Goal: Information Seeking & Learning: Check status

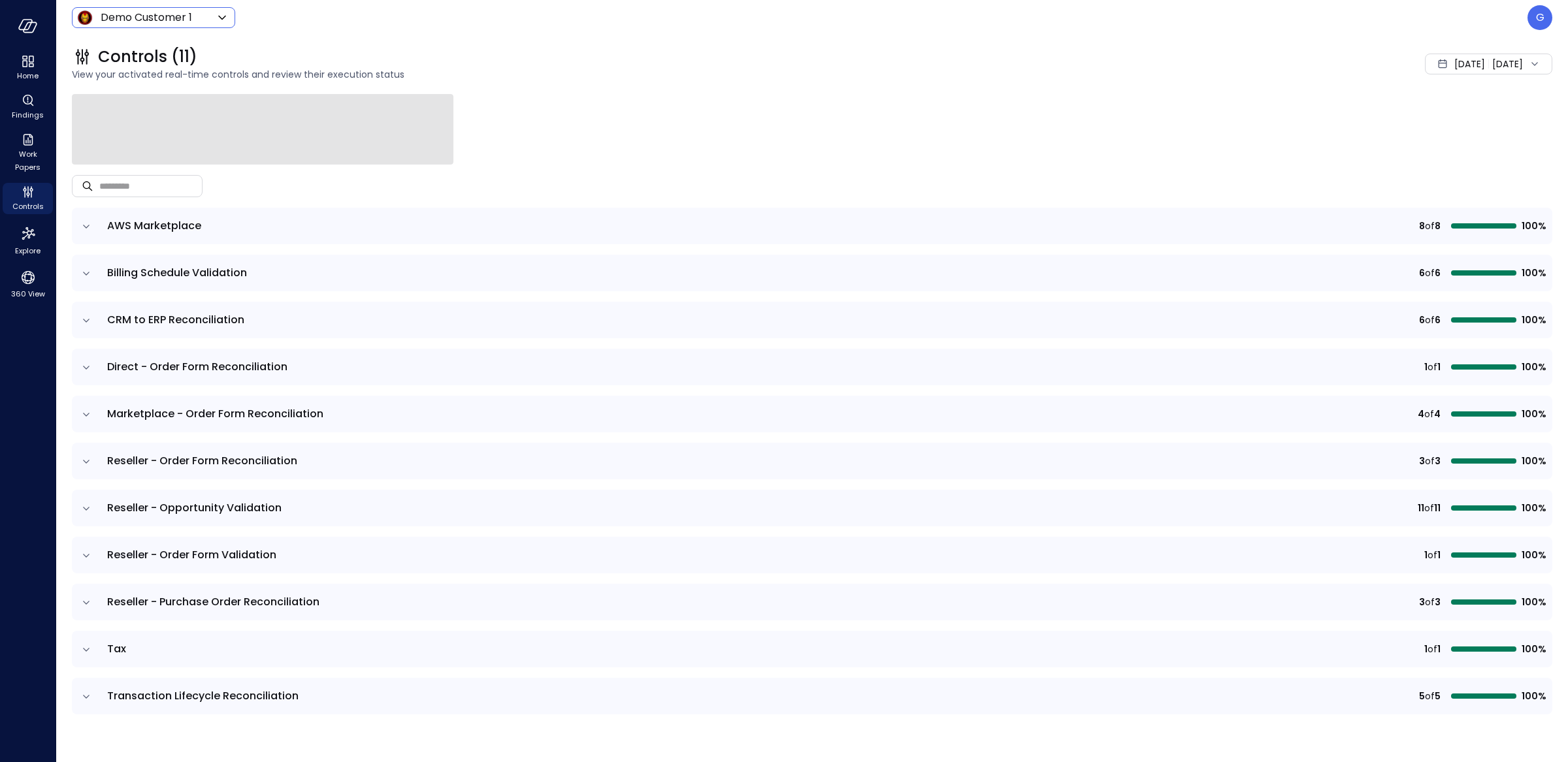
click at [164, 9] on body "Home Findings Work Papers Controls Explore 360 View Demo Customer 1 ***** ​ G C…" at bounding box center [784, 381] width 1568 height 762
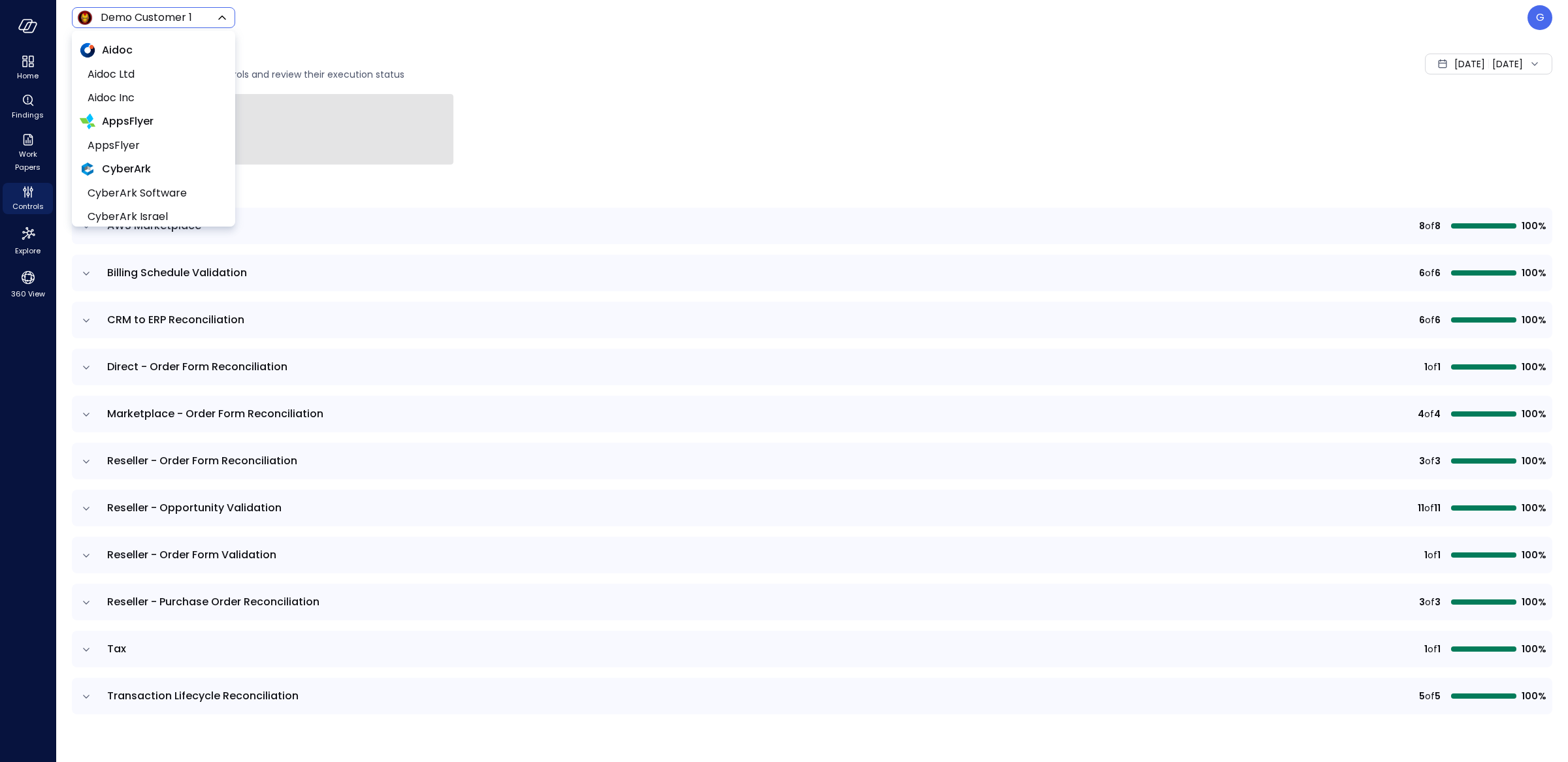
scroll to position [810, 0]
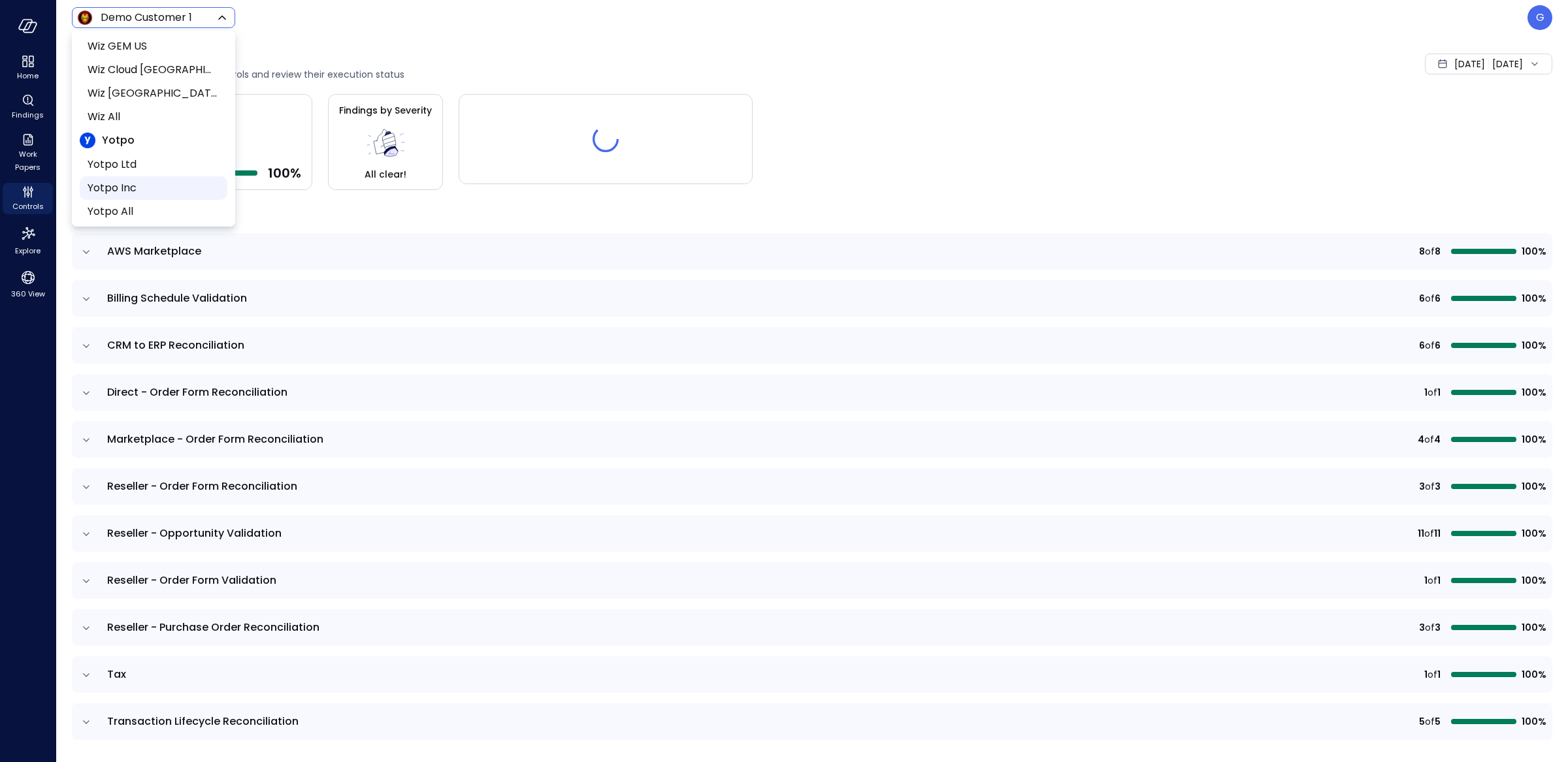
click at [141, 188] on span "Yotpo Inc" at bounding box center [153, 188] width 130 height 16
type input "******"
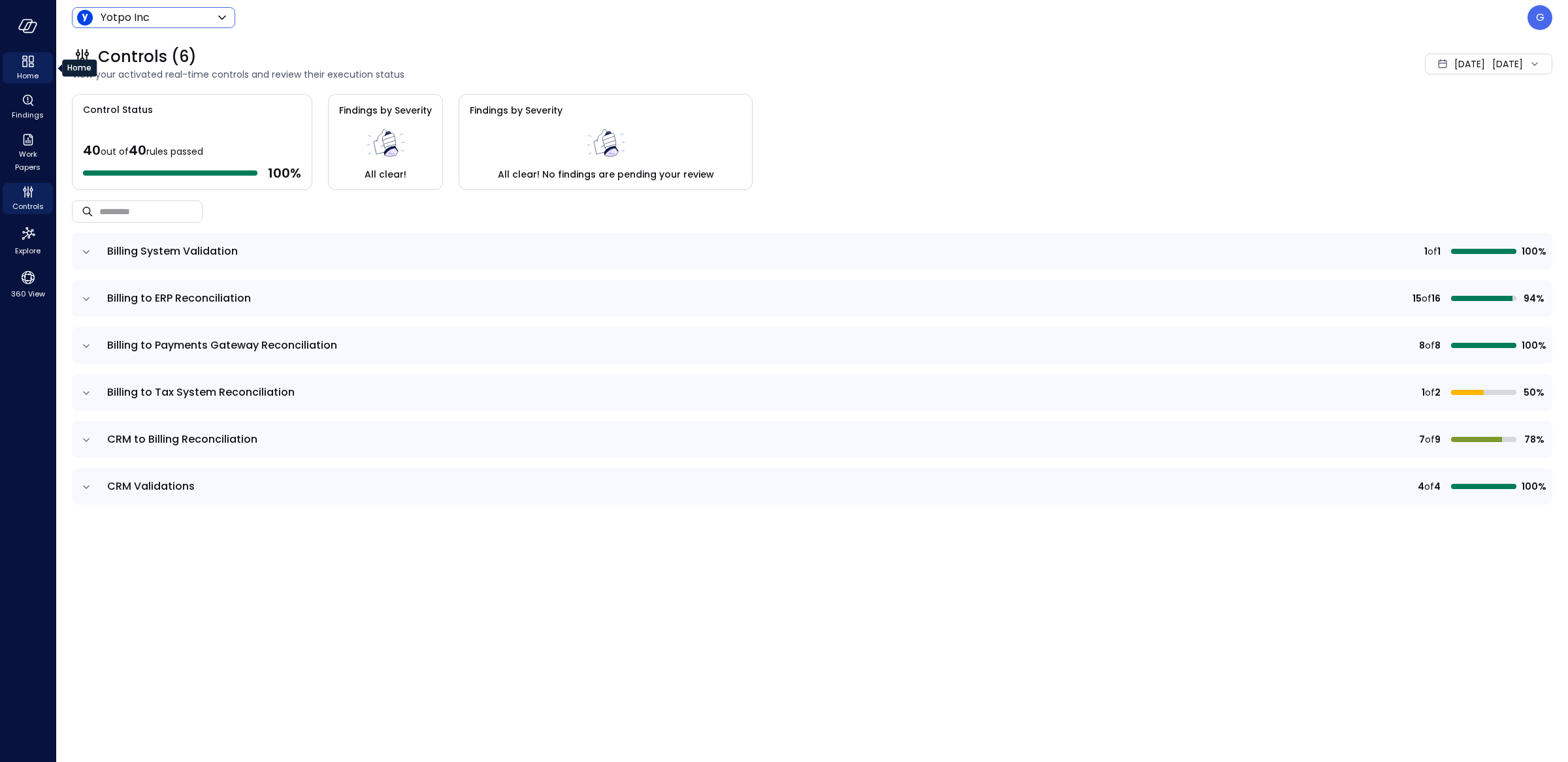
click at [33, 58] on icon "Home" at bounding box center [28, 62] width 16 height 16
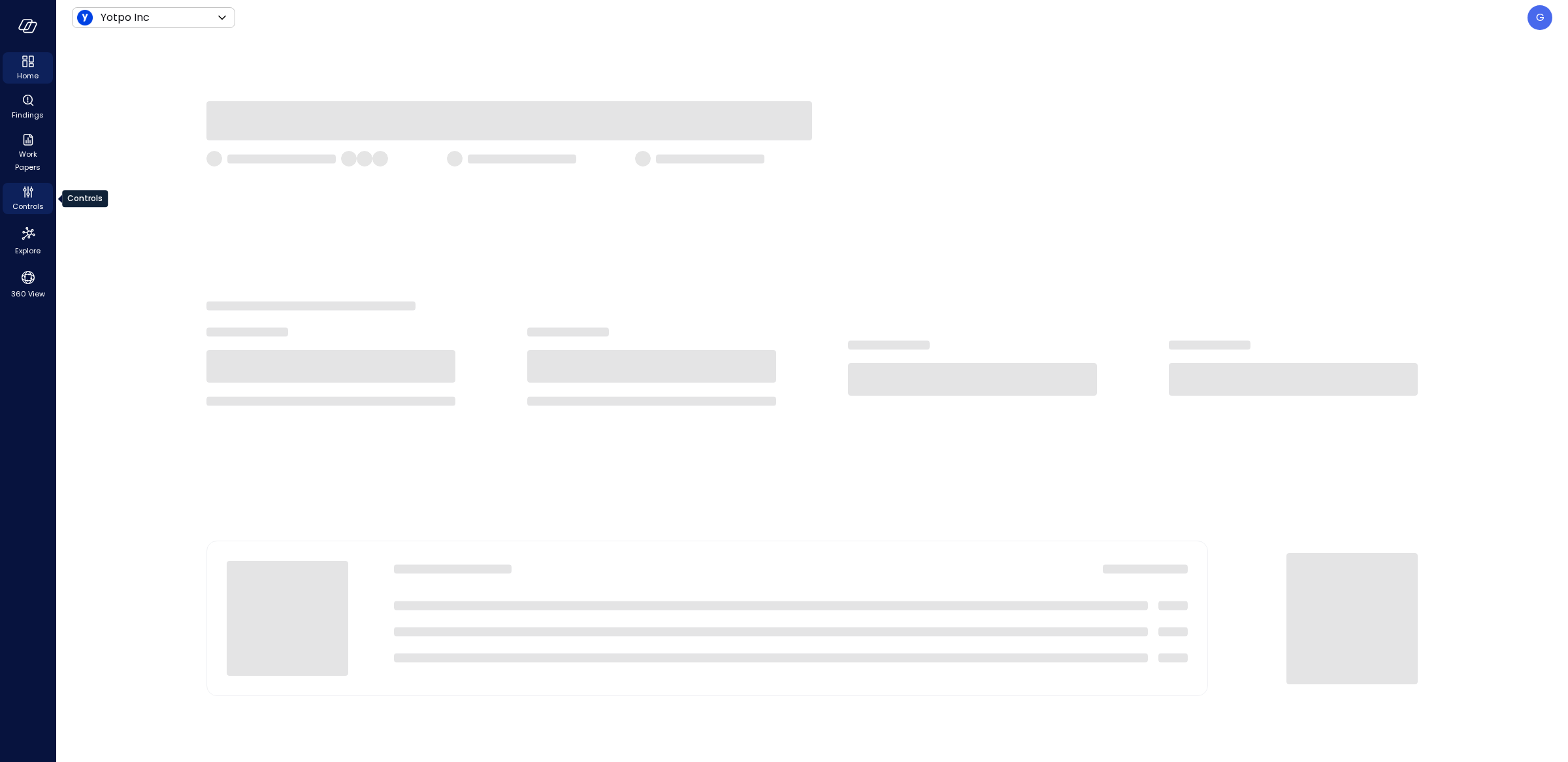
click at [28, 187] on icon "Controls" at bounding box center [28, 190] width 2 height 7
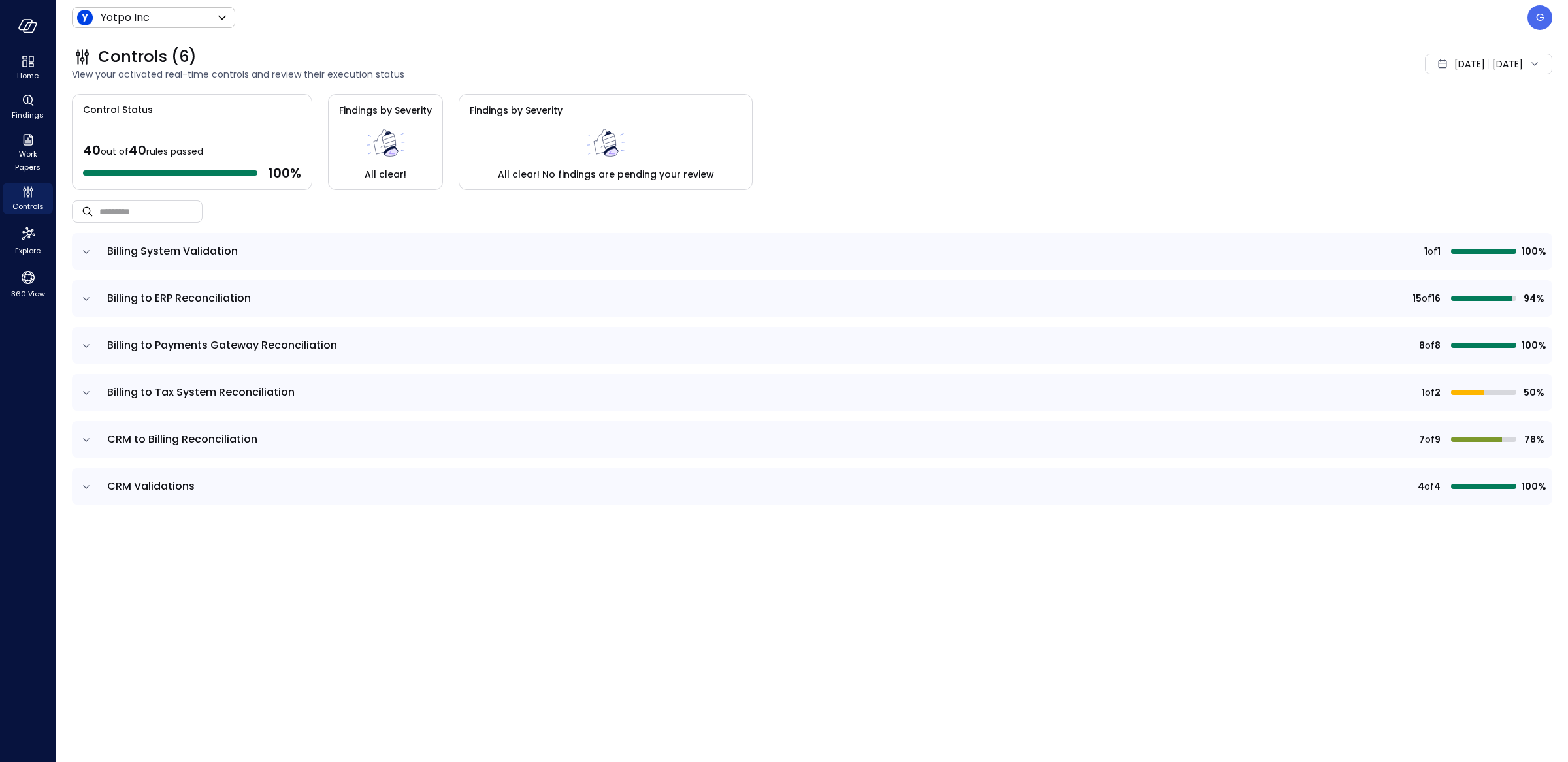
click at [1528, 58] on icon at bounding box center [1534, 64] width 13 height 13
click at [1468, 126] on li "[DATE]" at bounding box center [1458, 121] width 104 height 21
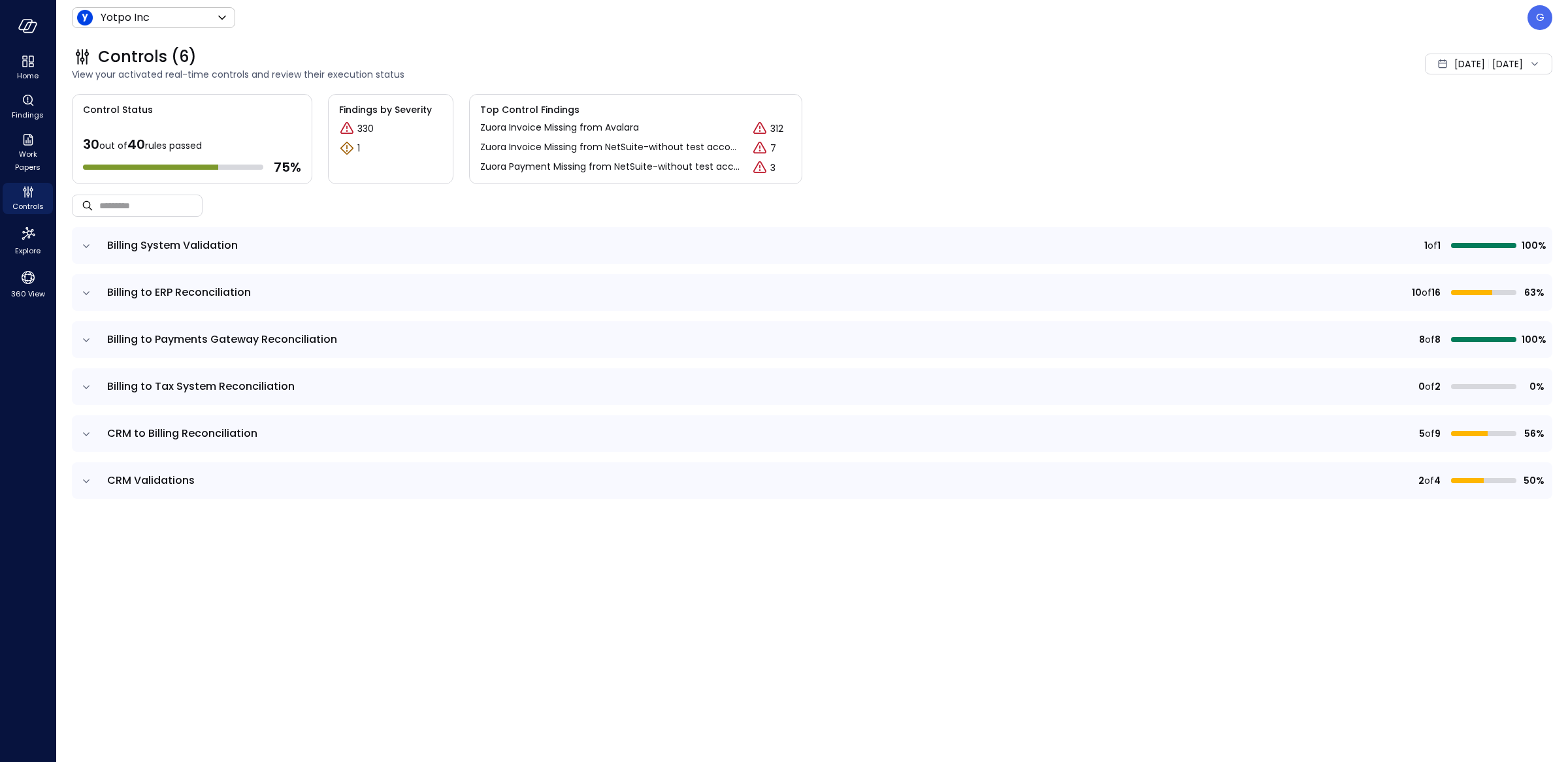
click at [775, 128] on p "312" at bounding box center [776, 129] width 13 height 13
click at [902, 123] on div "Control Status 30 out of 40 rules passed 75 % Findings by Severity 330 1 Top Co…" at bounding box center [812, 139] width 1480 height 90
click at [780, 126] on p "312" at bounding box center [776, 129] width 13 height 13
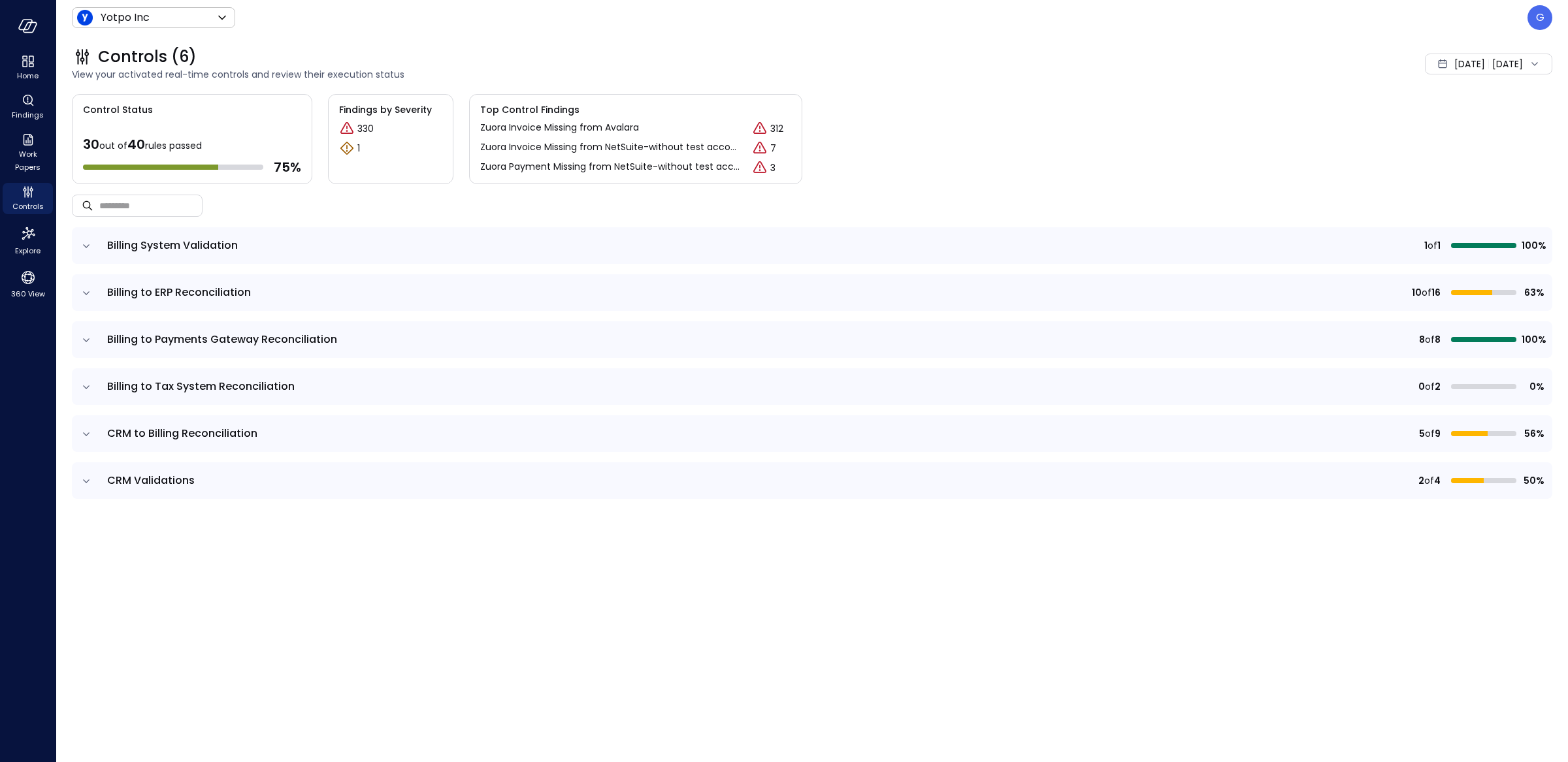
click at [778, 130] on p "312" at bounding box center [776, 129] width 13 height 13
click at [367, 130] on p "330" at bounding box center [365, 129] width 17 height 13
click at [85, 292] on icon "expand row" at bounding box center [86, 293] width 13 height 13
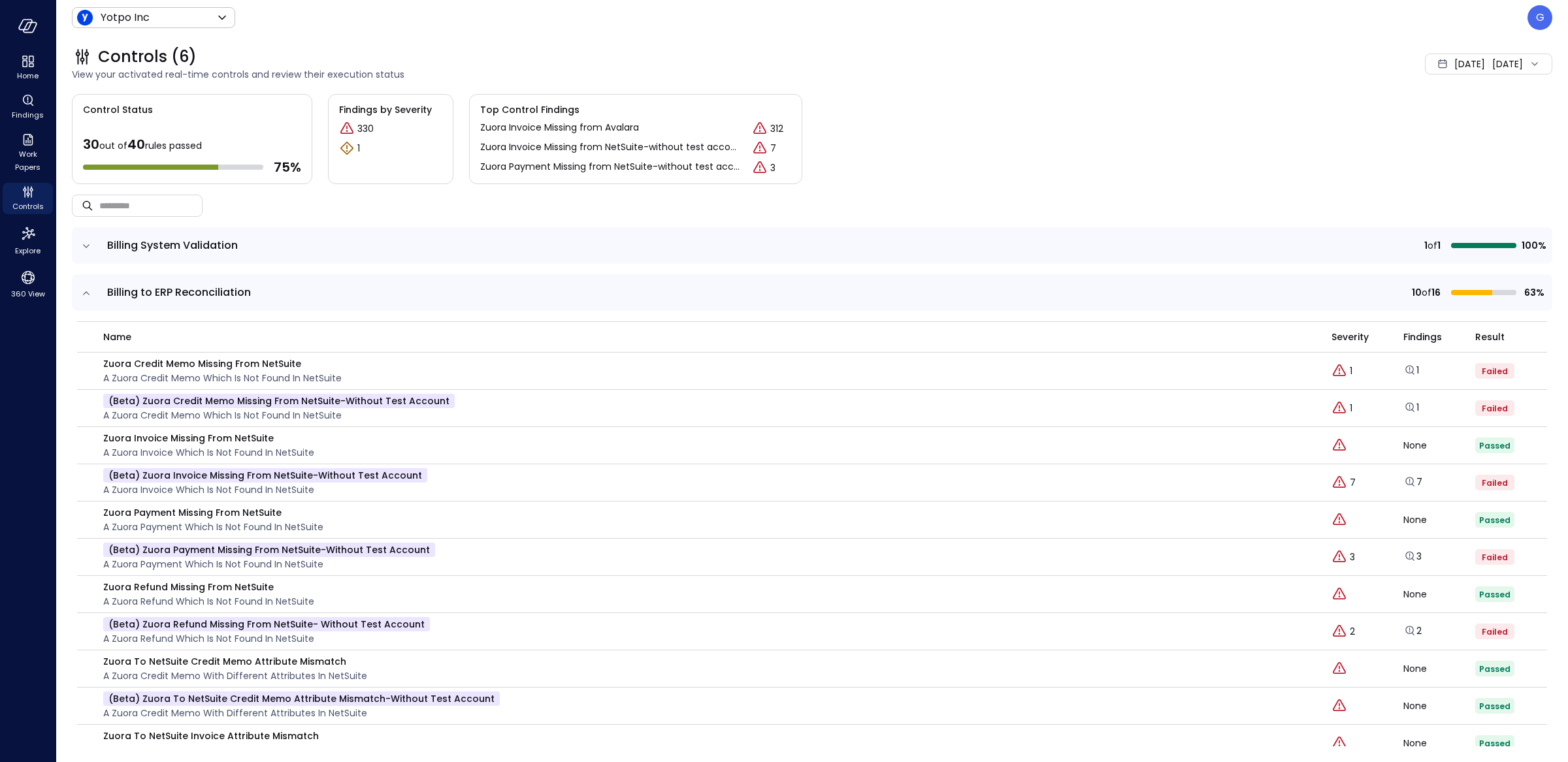
click at [1344, 371] on div "1" at bounding box center [1366, 372] width 72 height 16
drag, startPoint x: 1350, startPoint y: 563, endPoint x: 1337, endPoint y: 558, distance: 13.9
click at [1336, 558] on div "3" at bounding box center [1366, 557] width 72 height 16
drag, startPoint x: 1345, startPoint y: 635, endPoint x: 1336, endPoint y: 637, distance: 9.2
click at [1336, 637] on div "2" at bounding box center [1366, 632] width 72 height 16
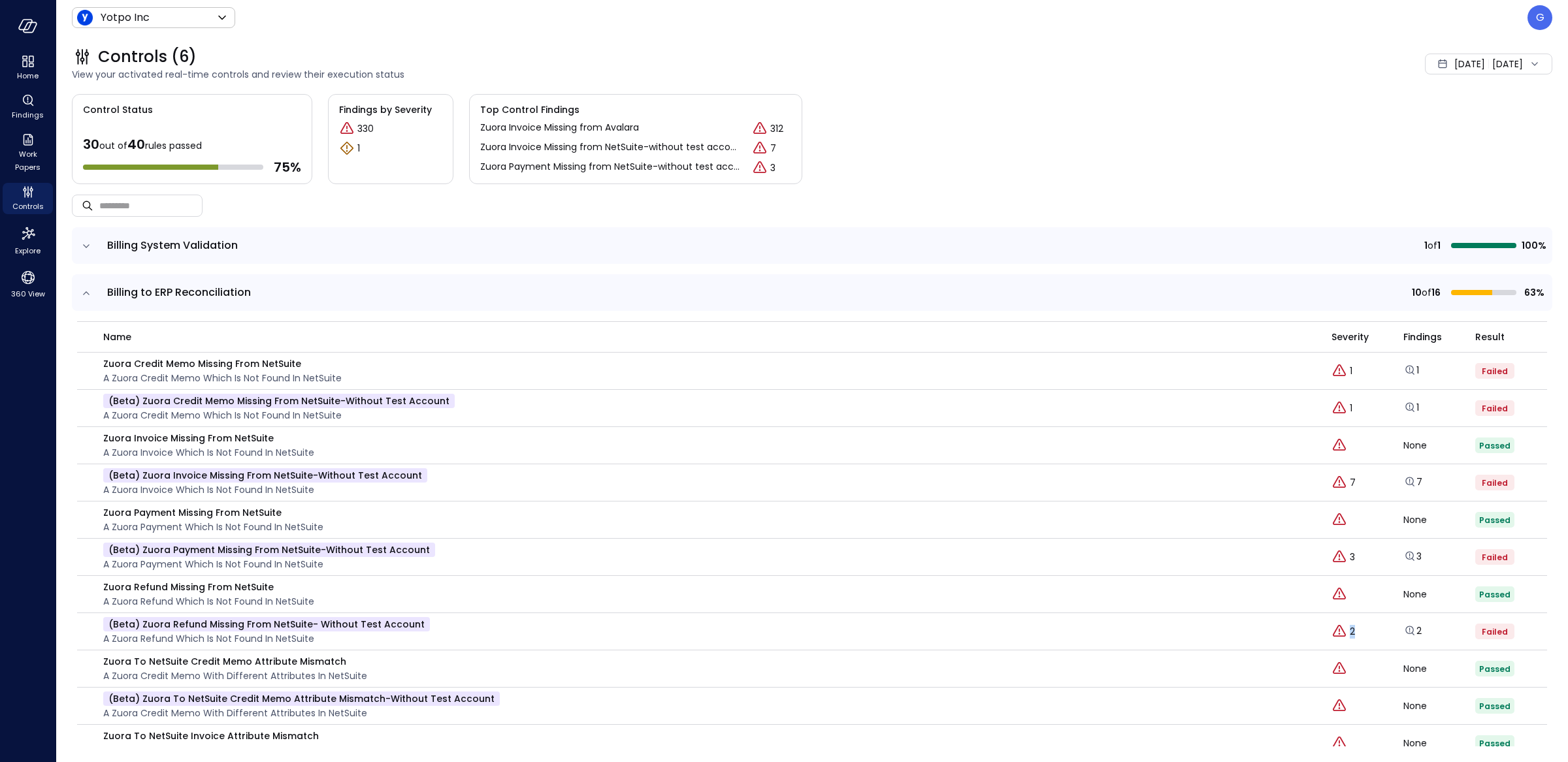
click at [1364, 646] on td "2" at bounding box center [1366, 632] width 72 height 37
drag, startPoint x: 1338, startPoint y: 635, endPoint x: 1348, endPoint y: 635, distance: 10.0
click at [1348, 635] on div "2" at bounding box center [1366, 632] width 72 height 16
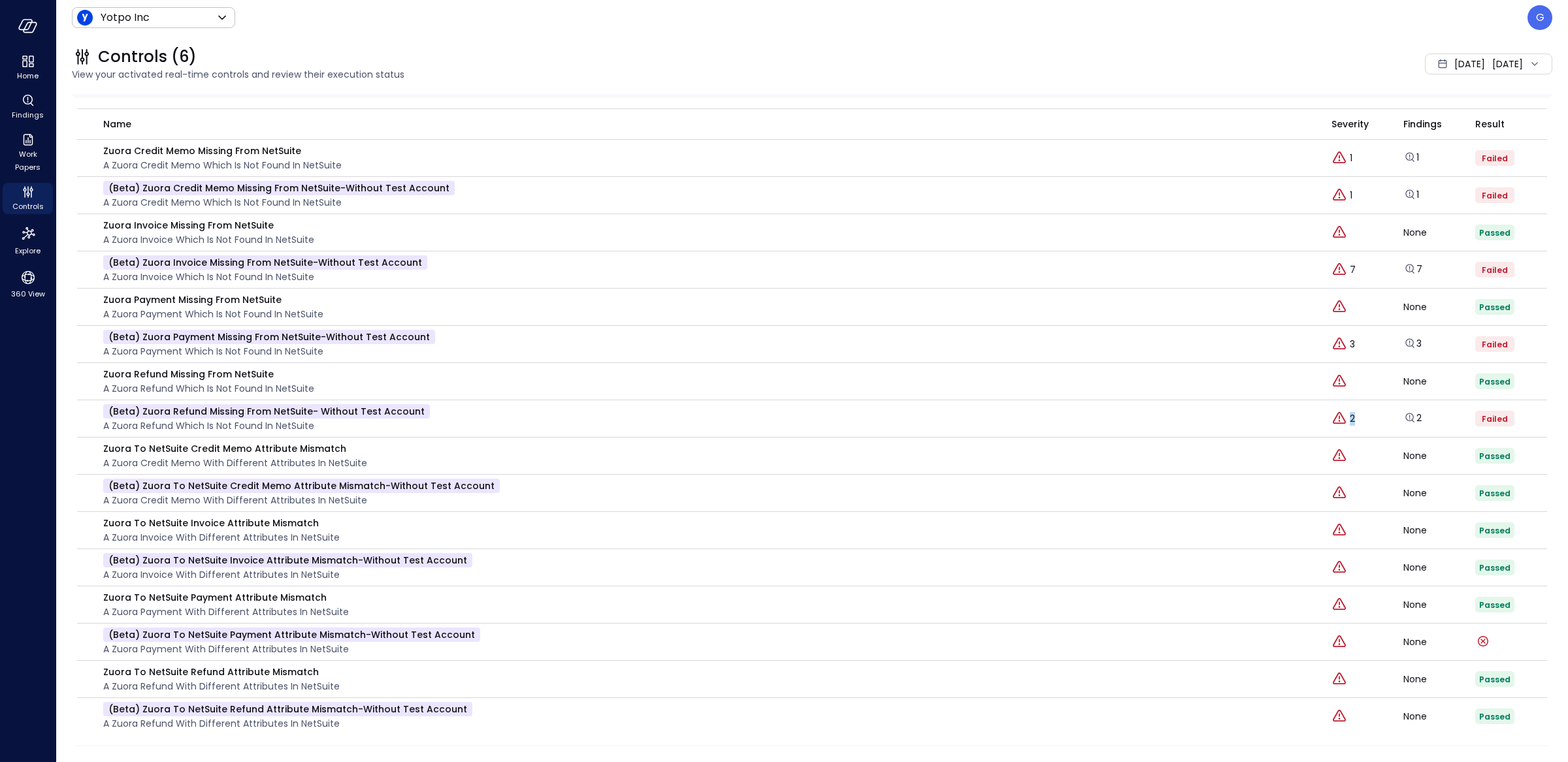
scroll to position [254, 0]
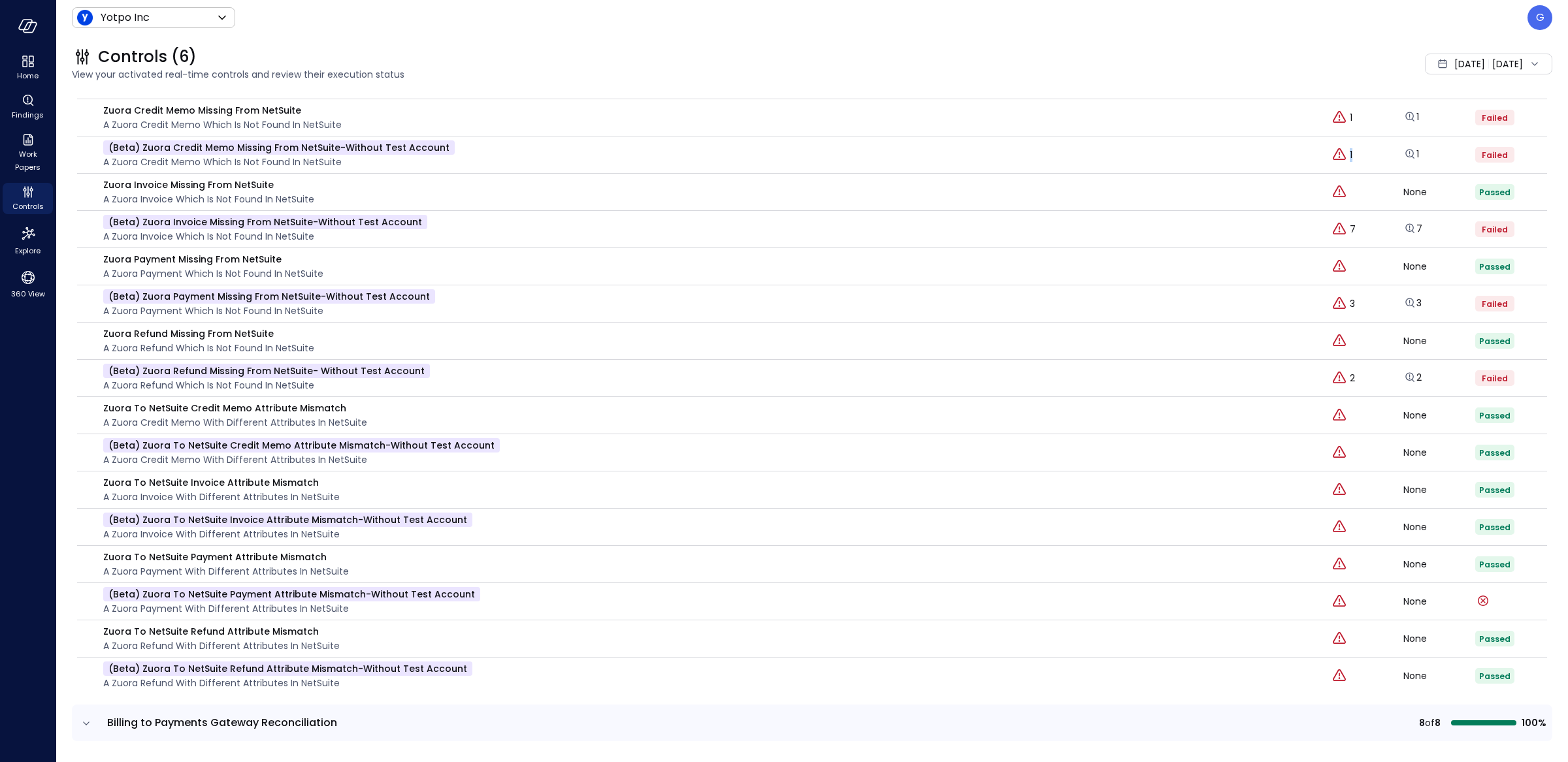
click at [1344, 154] on div "1" at bounding box center [1366, 155] width 72 height 16
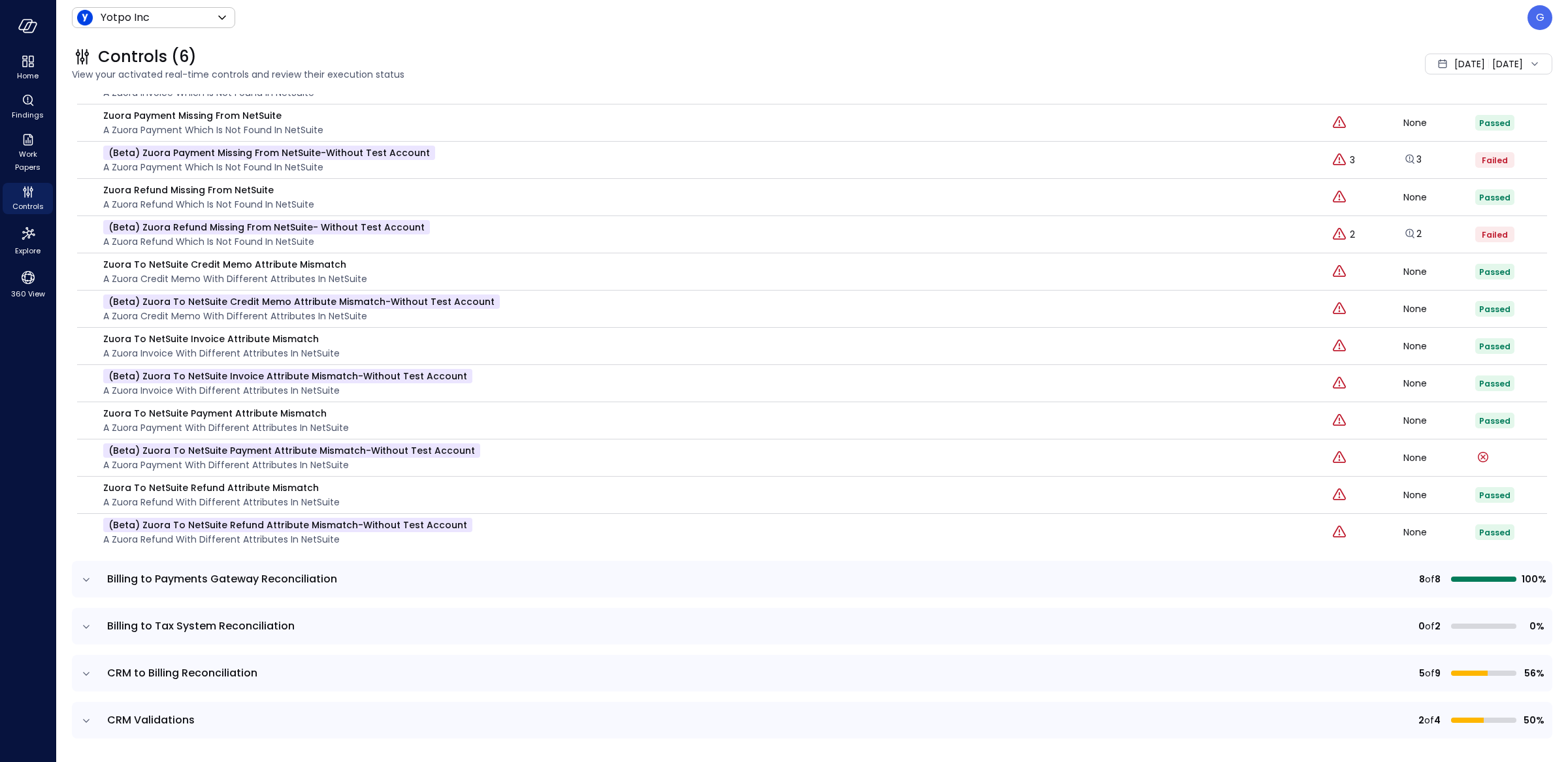
scroll to position [402, 0]
click at [95, 625] on td at bounding box center [85, 624] width 28 height 36
click at [92, 627] on icon "expand row" at bounding box center [86, 624] width 13 height 13
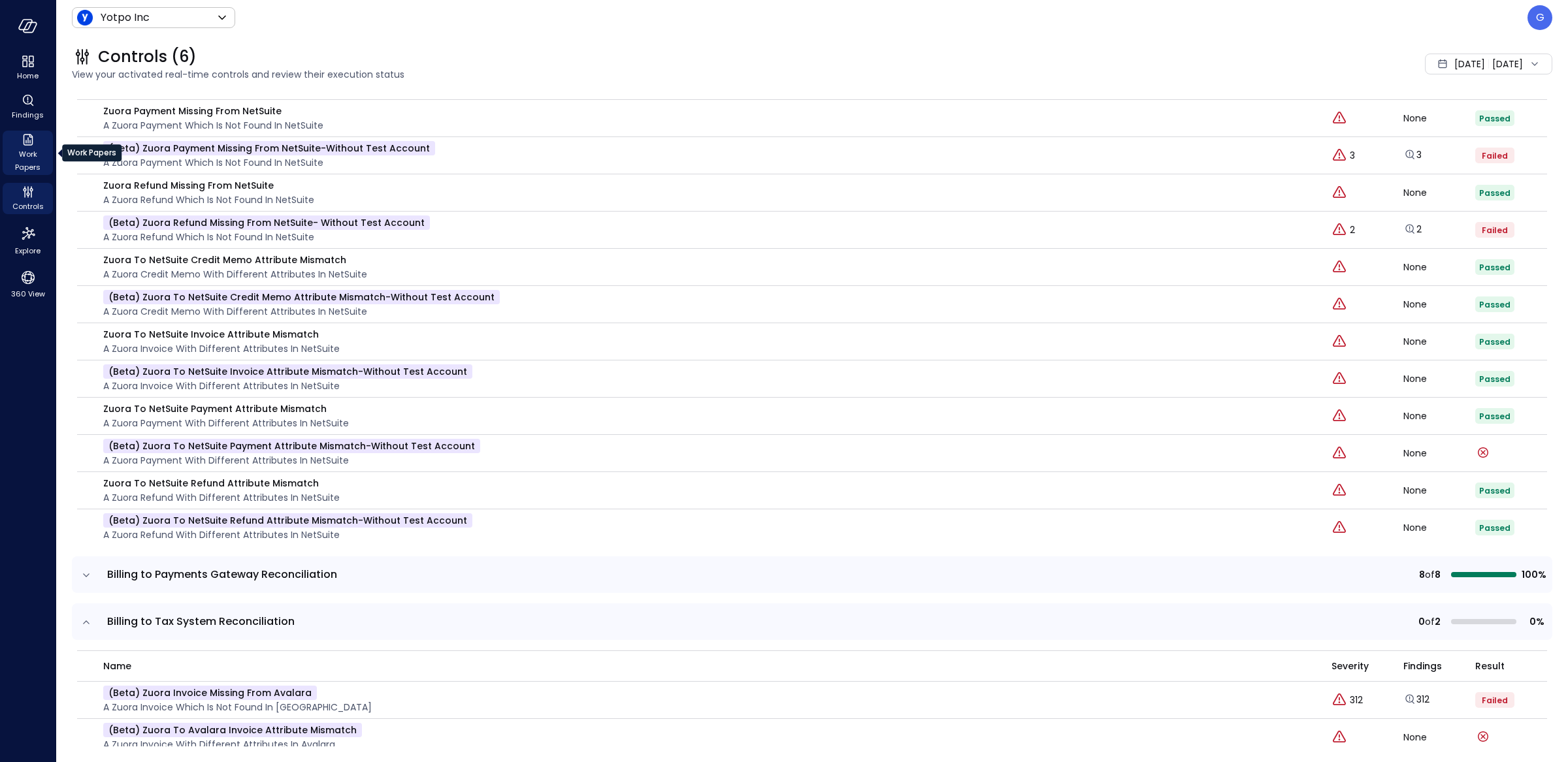
click at [24, 138] on icon "Work Papers" at bounding box center [28, 140] width 16 height 16
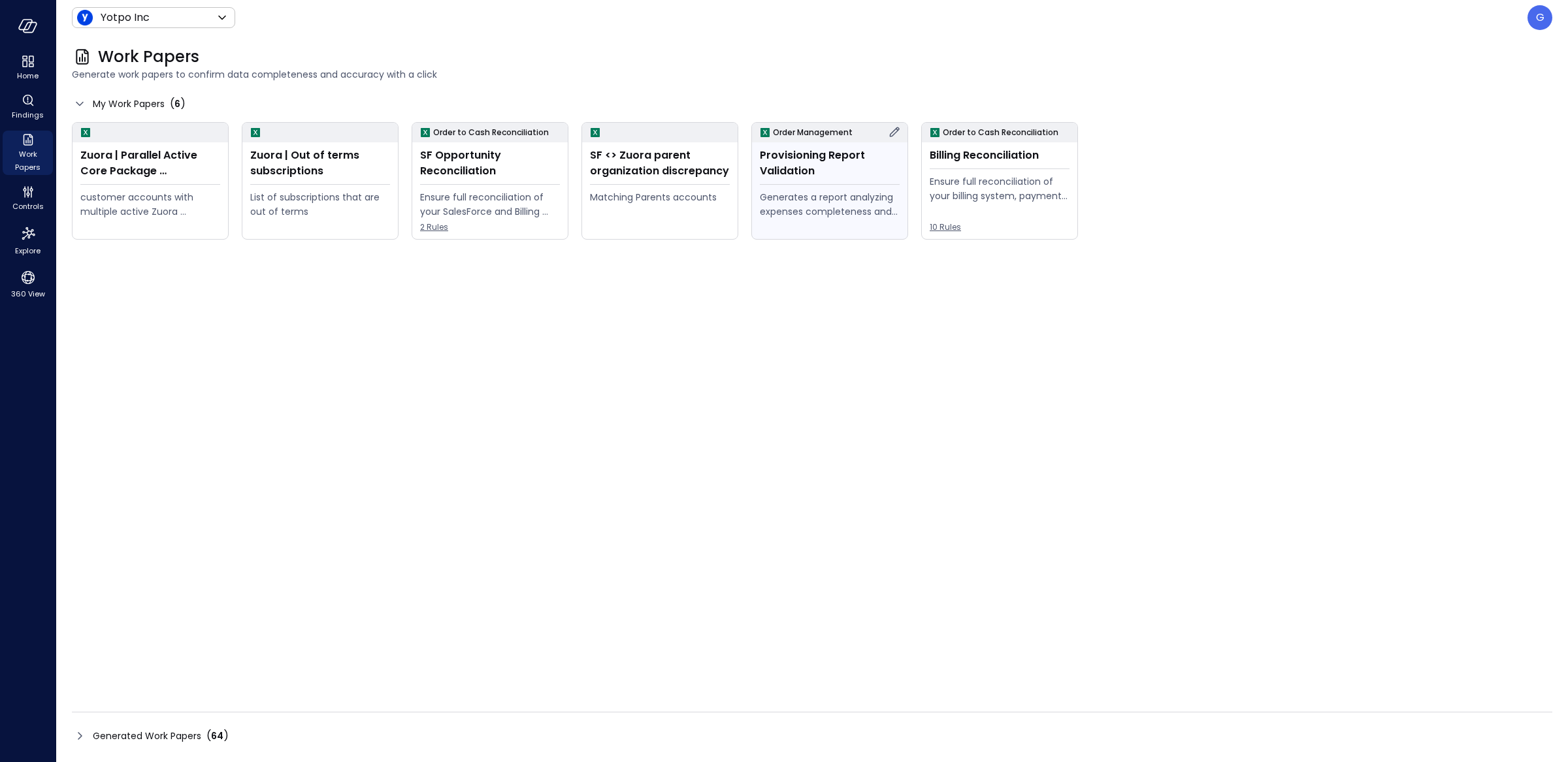
click at [853, 181] on div "Provisioning Report Validation Generates a report analyzing expenses completene…" at bounding box center [829, 190] width 156 height 96
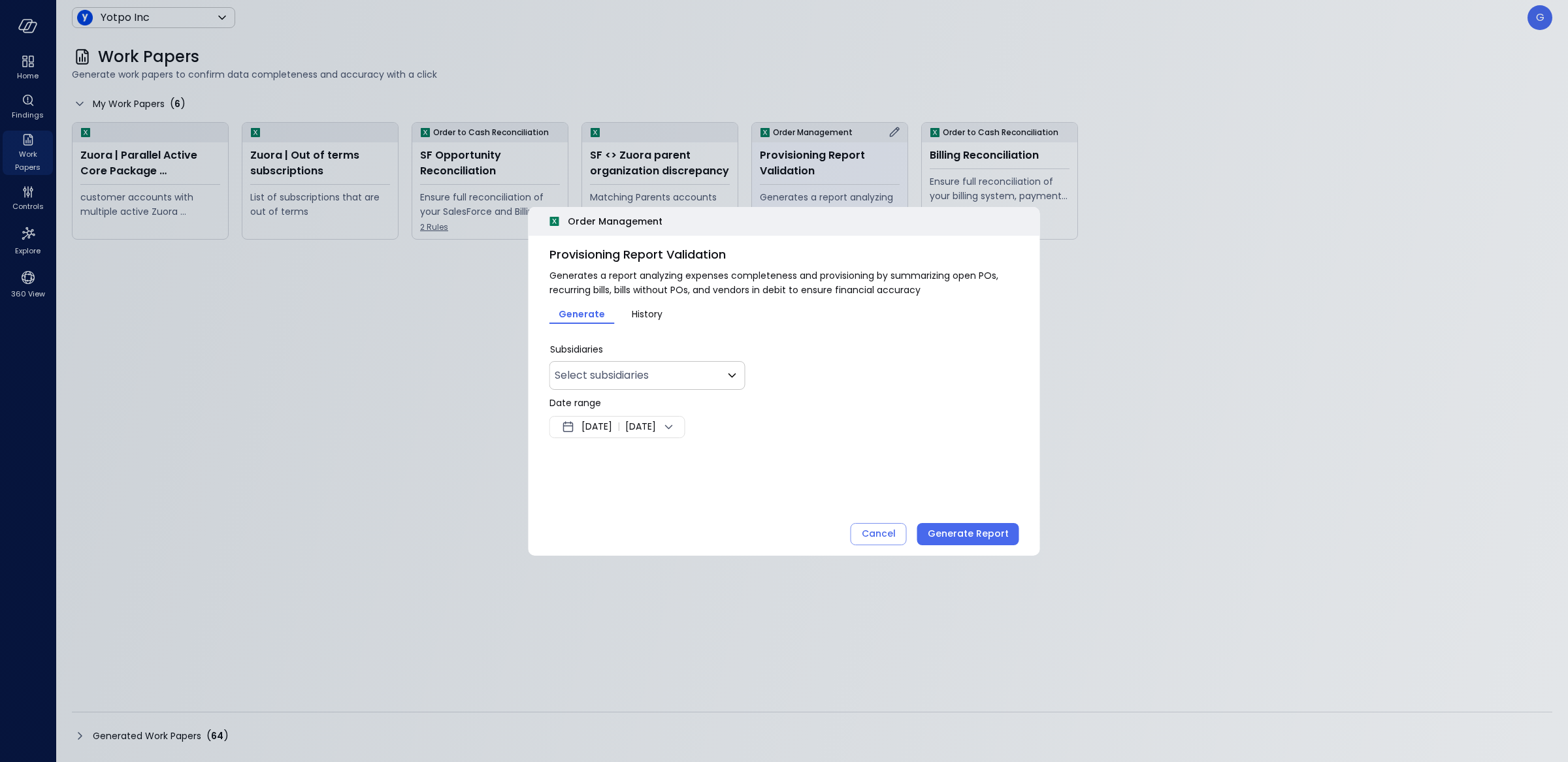
type input "**"
click at [1253, 301] on div at bounding box center [784, 381] width 1568 height 762
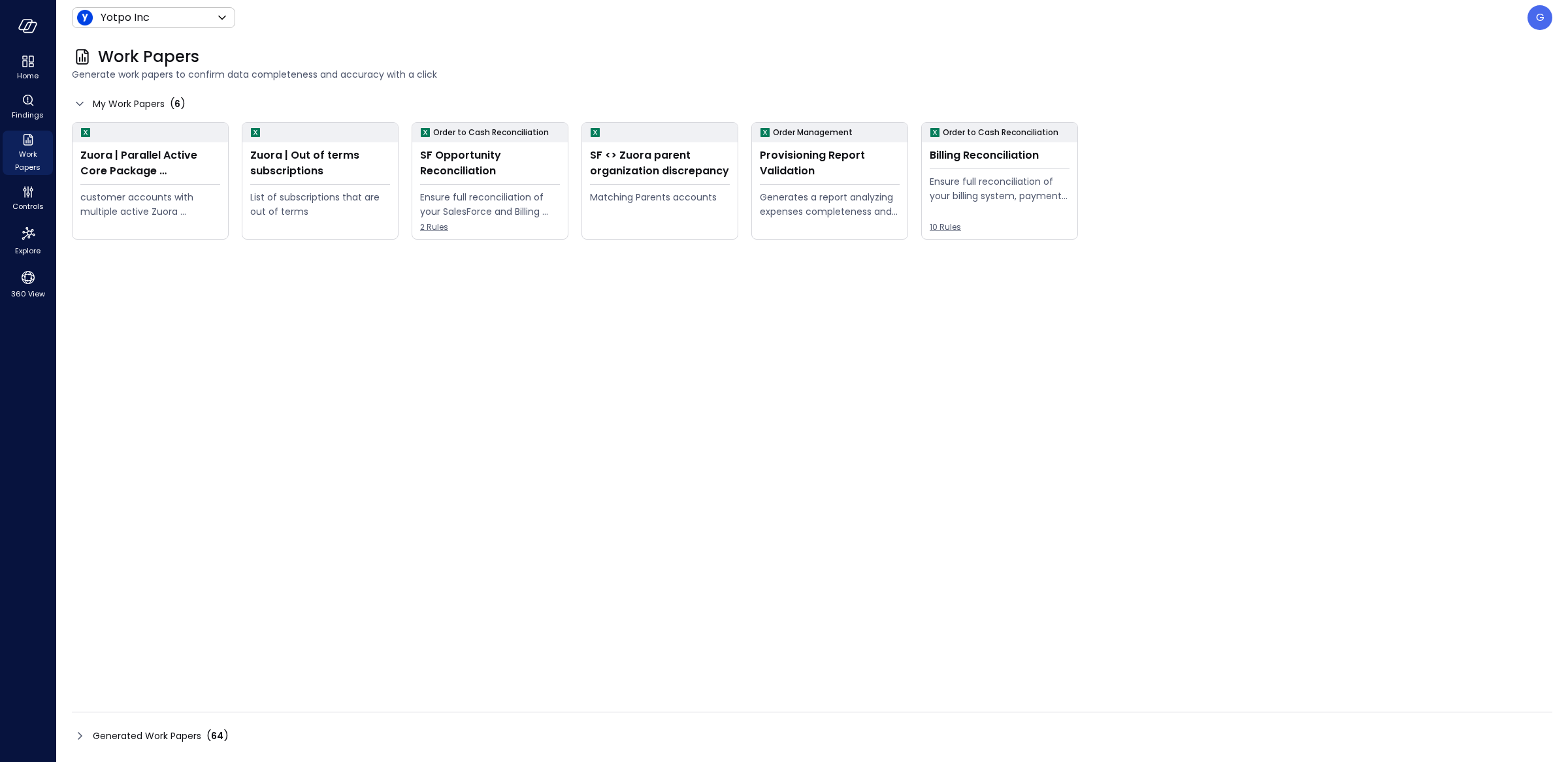
click at [222, 746] on div "Generated Work Papers ( 64 )" at bounding box center [812, 736] width 1480 height 21
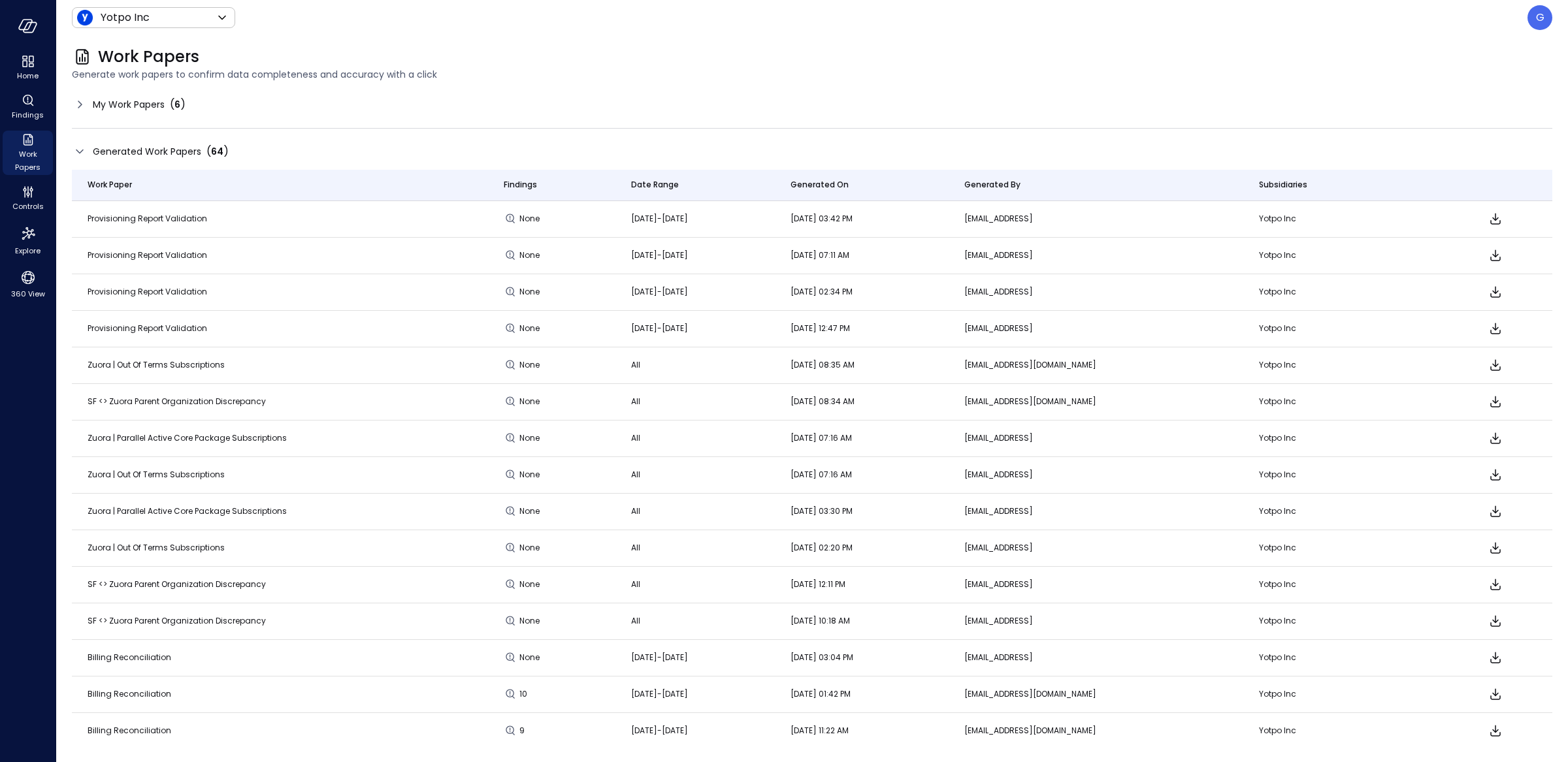
click at [675, 106] on div "My Work Papers ( 6 )" at bounding box center [812, 104] width 1480 height 21
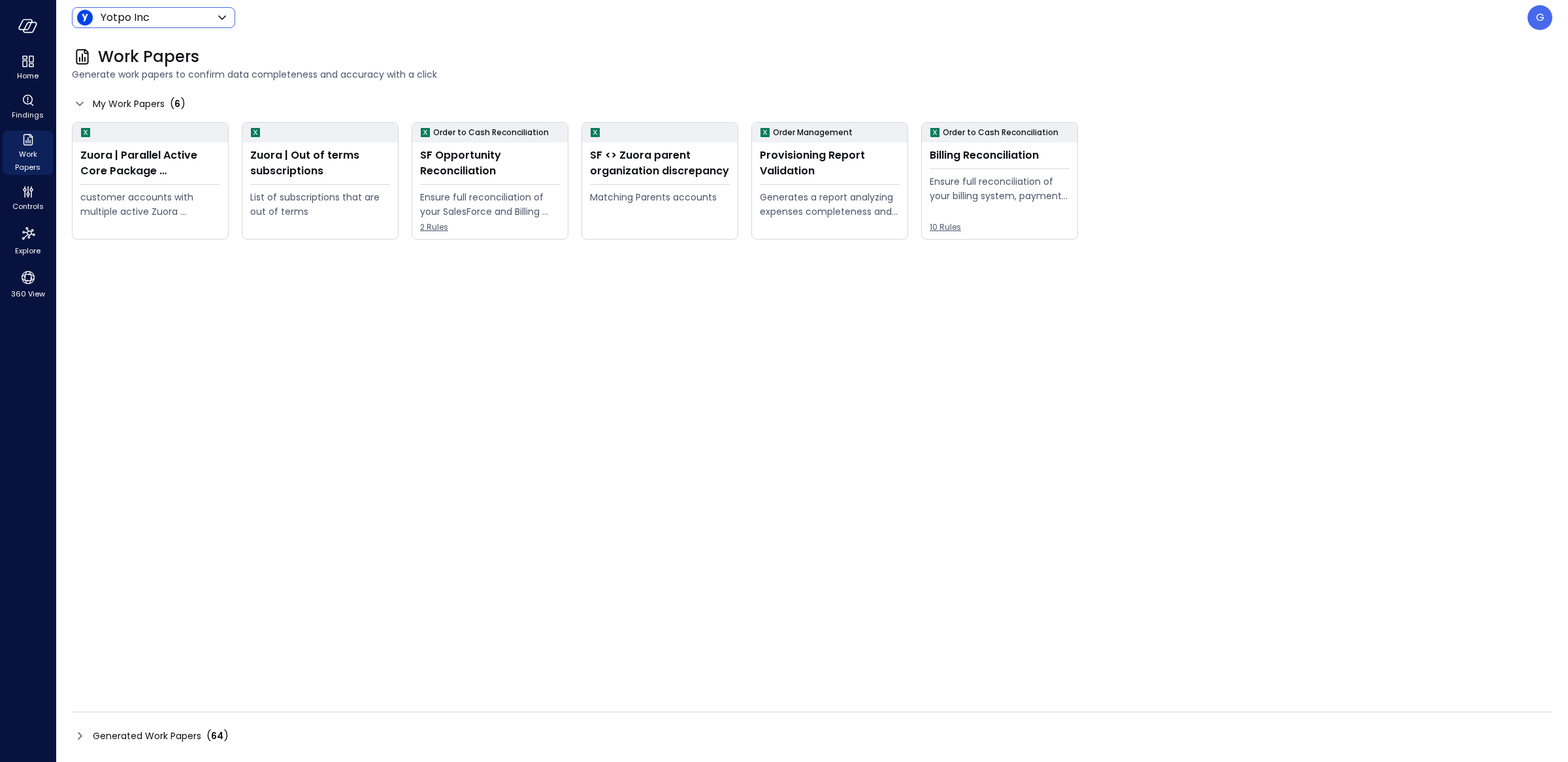
click at [190, 24] on body "Home Findings Work Papers Controls Explore 360 View Yotpo Inc ****** ​ G Work P…" at bounding box center [784, 381] width 1568 height 762
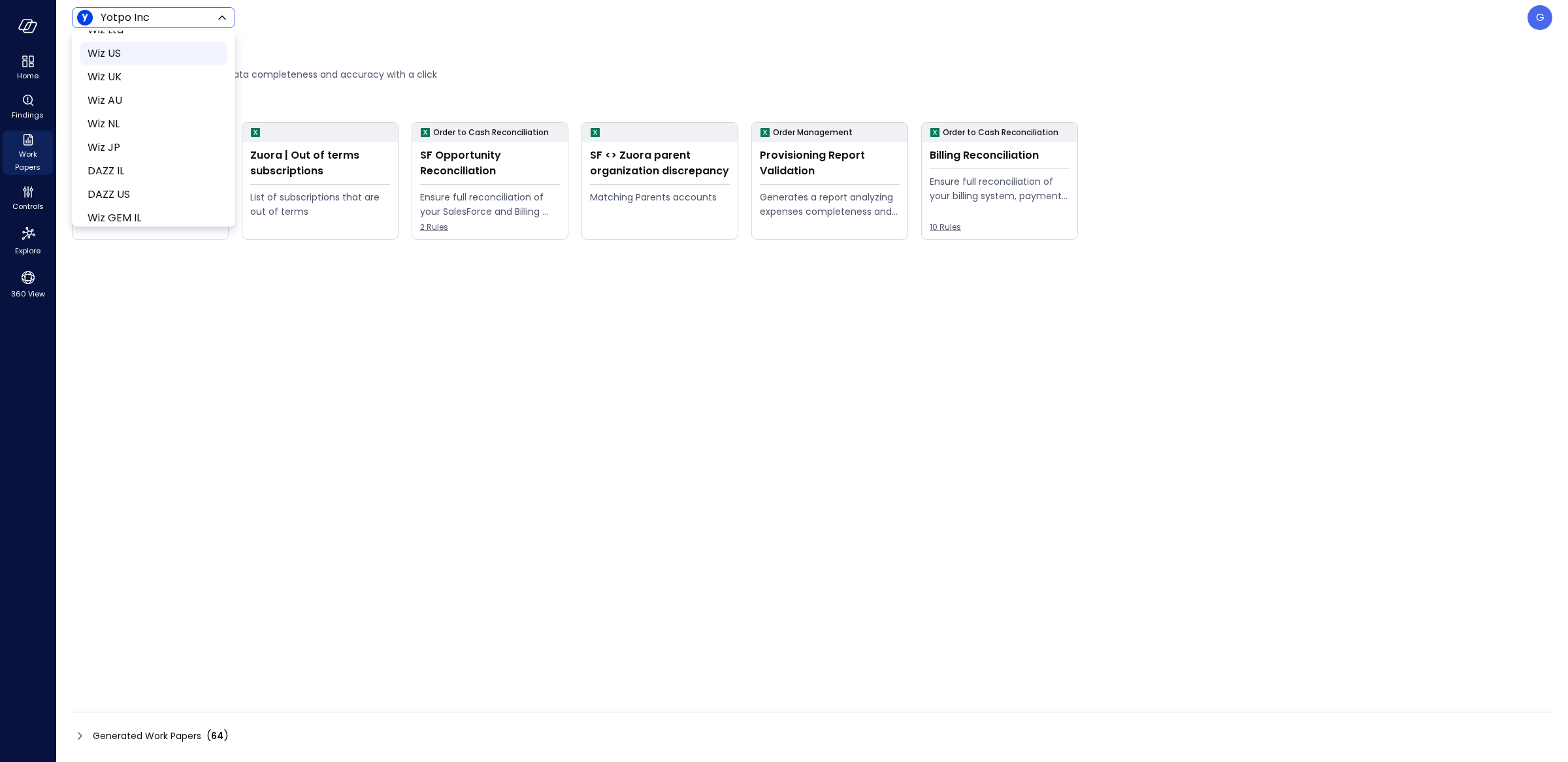
click at [149, 49] on span "Wiz US" at bounding box center [153, 54] width 130 height 16
type input "******"
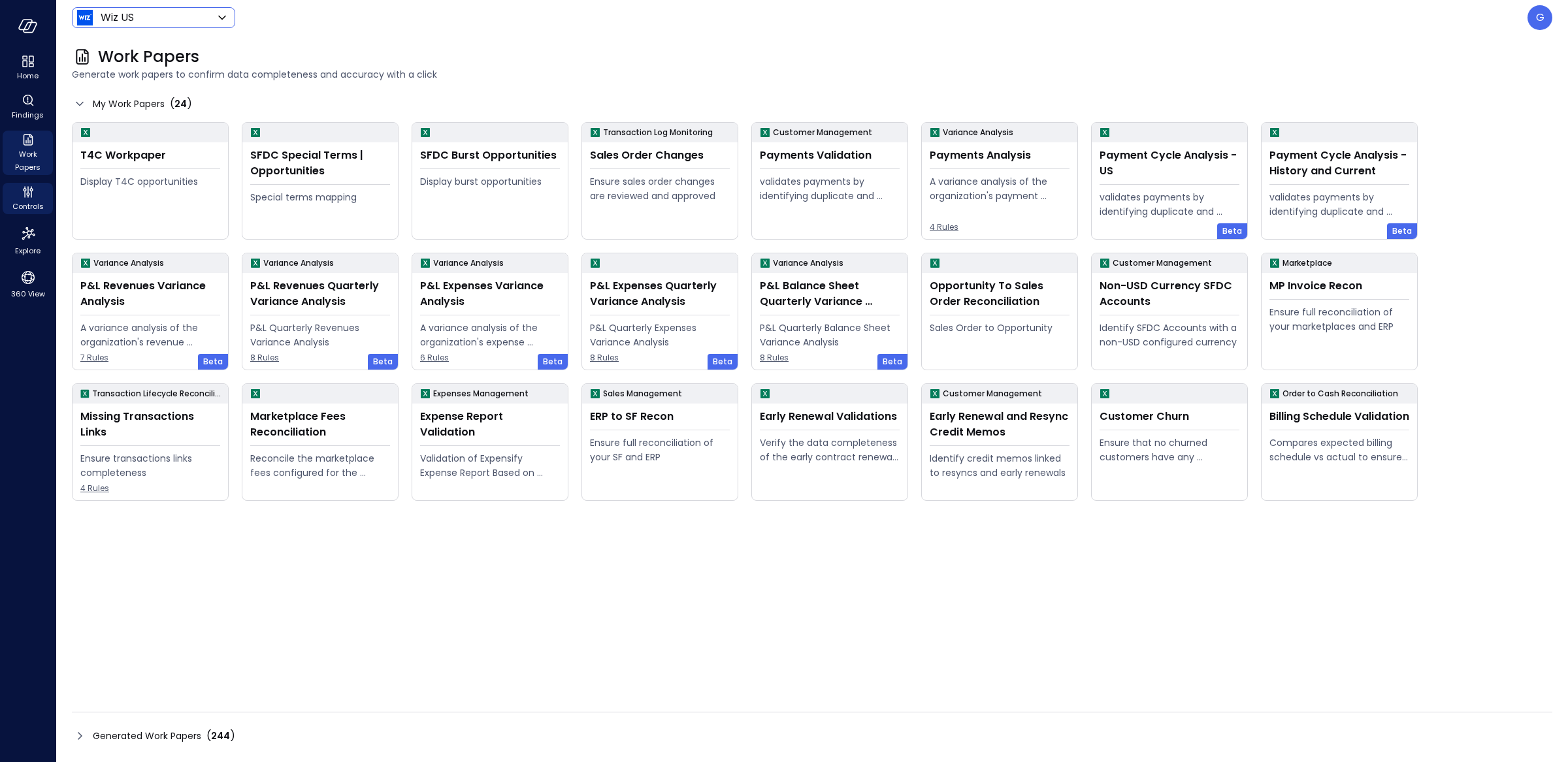
click at [20, 206] on span "Controls" at bounding box center [28, 206] width 32 height 13
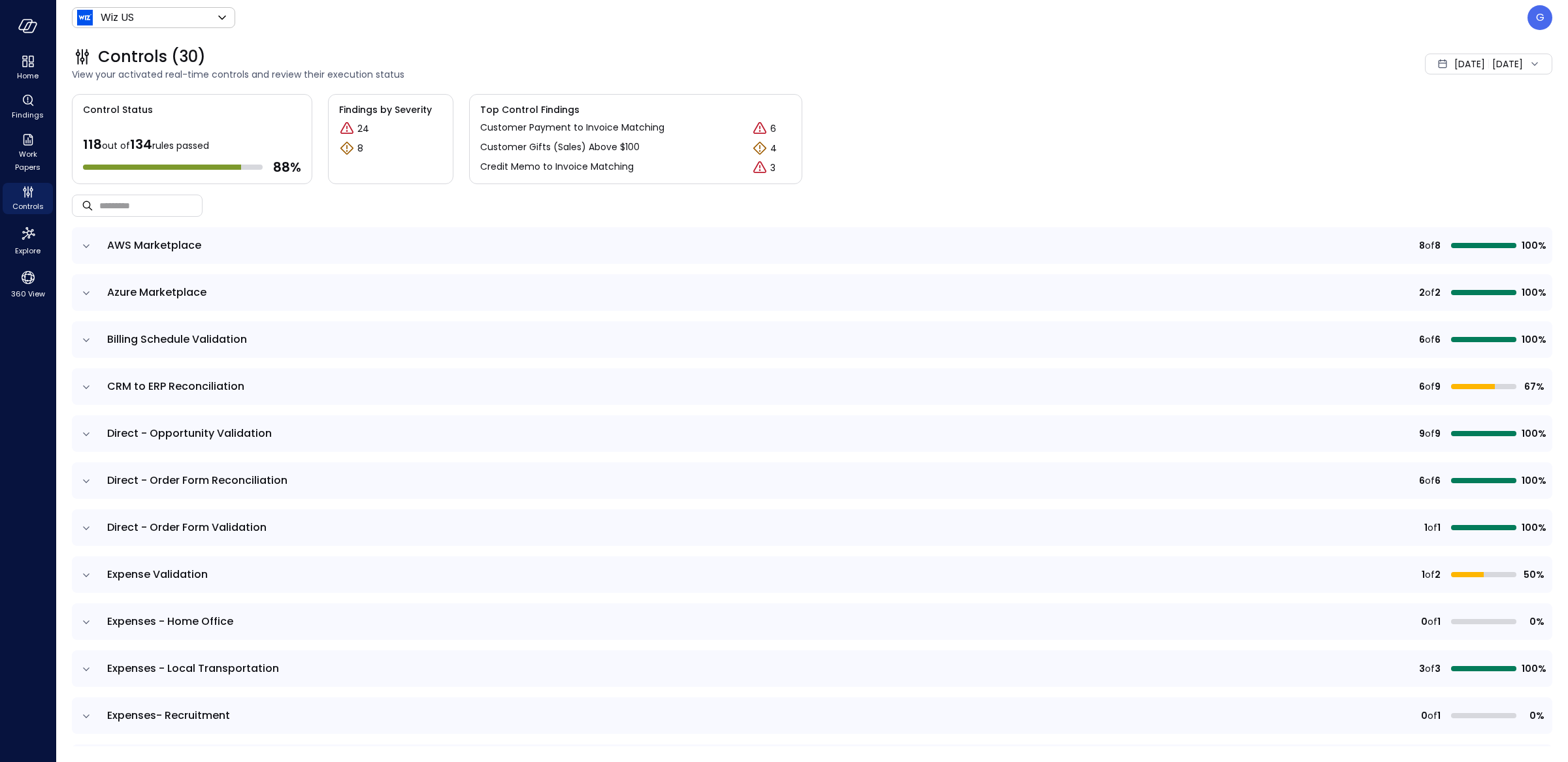
click at [93, 247] on td at bounding box center [85, 246] width 28 height 36
click at [89, 390] on icon "expand row" at bounding box center [86, 387] width 13 height 13
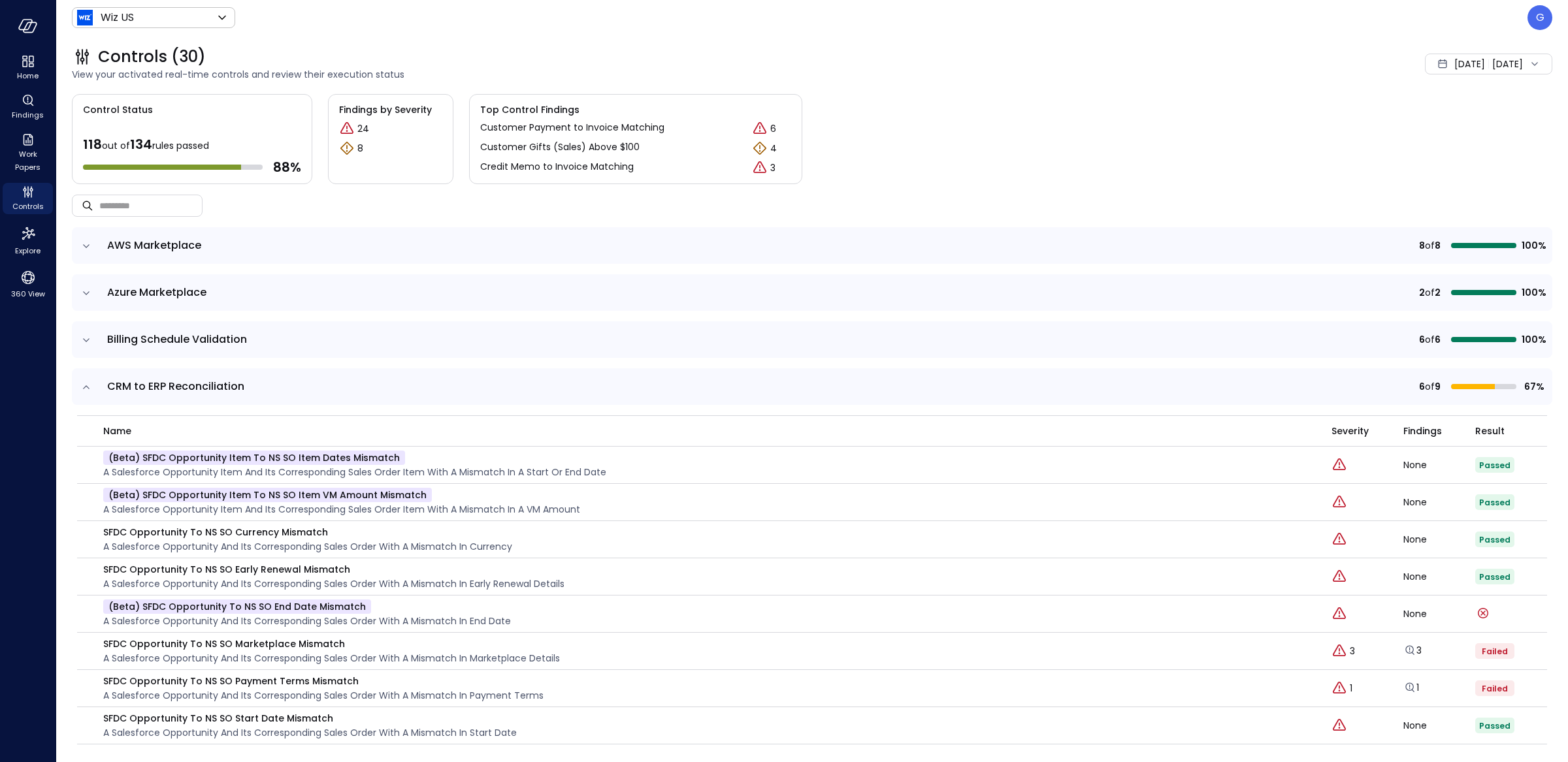
click at [1350, 655] on div "3" at bounding box center [1366, 651] width 72 height 16
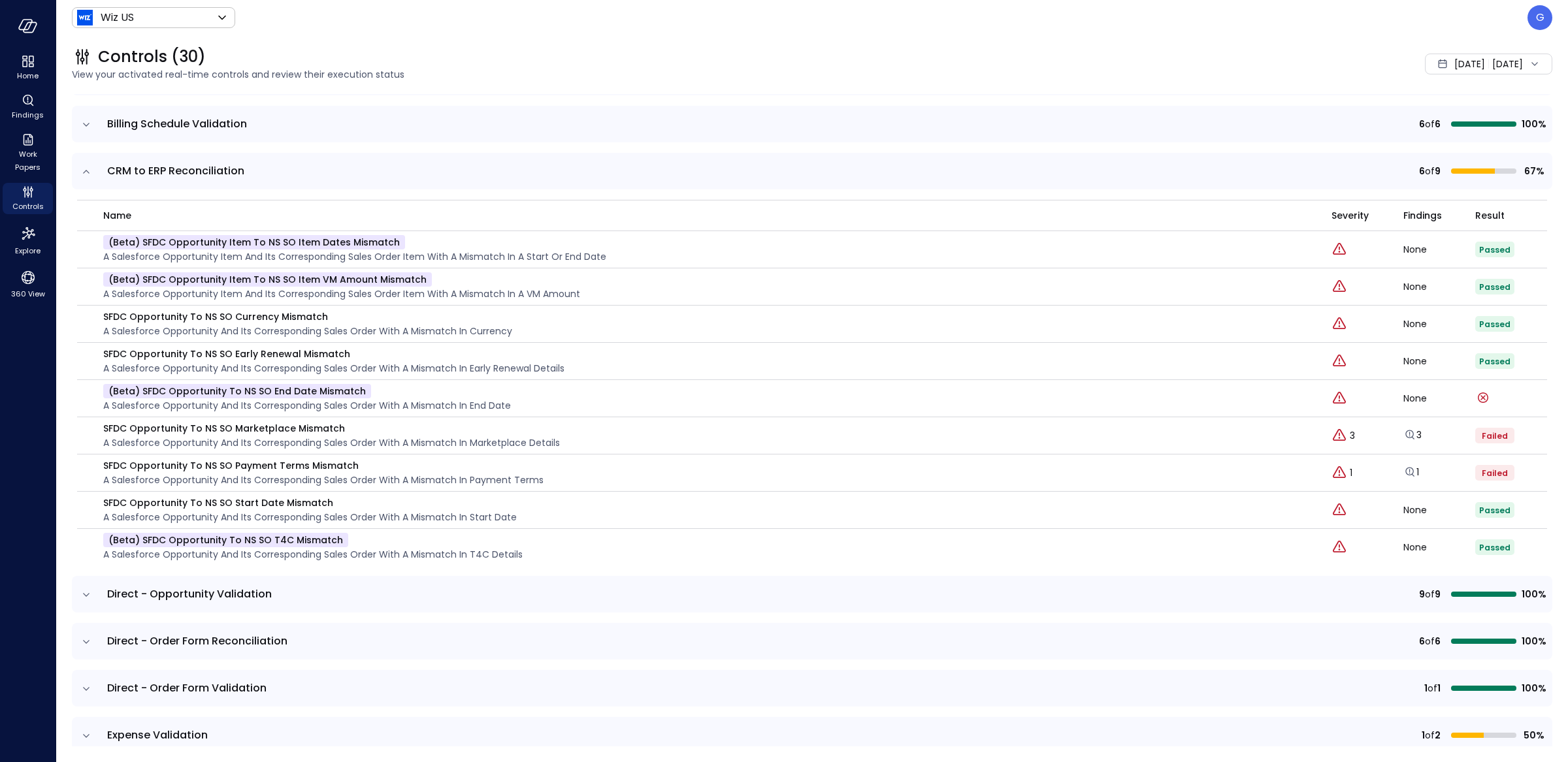
scroll to position [236, 0]
